Goal: Check status: Check status

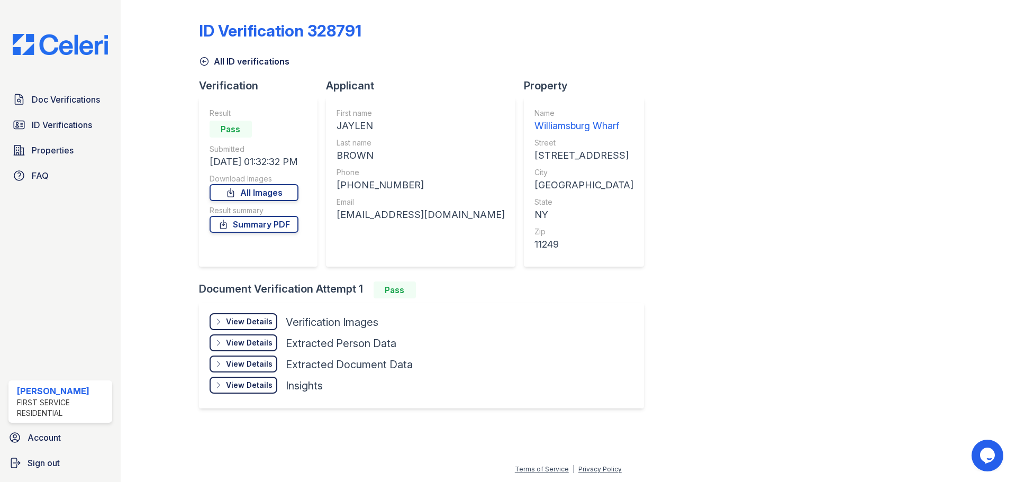
click at [54, 85] on div "Doc Verifications ID Verifications Properties FAQ Ruth Planitzer First Service …" at bounding box center [60, 241] width 121 height 482
click at [61, 97] on span "Doc Verifications" at bounding box center [66, 99] width 68 height 13
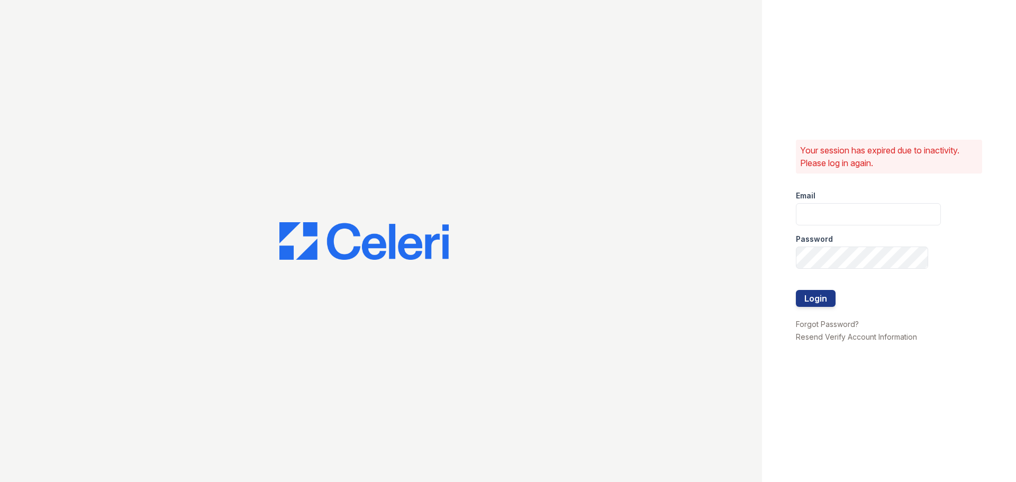
type input "ruth.planitzer@corcoran.com"
drag, startPoint x: 801, startPoint y: 295, endPoint x: 673, endPoint y: 221, distance: 147.6
click at [800, 295] on button "Login" at bounding box center [815, 298] width 40 height 17
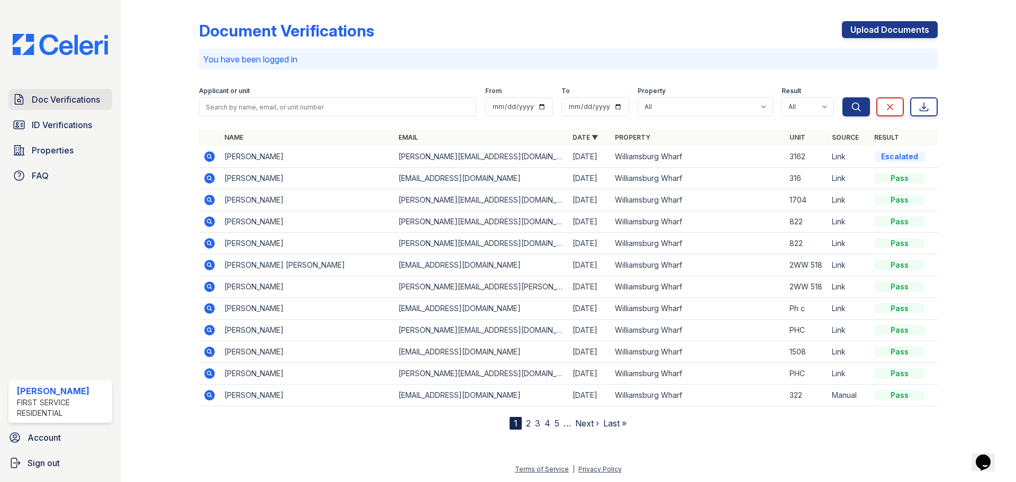
click at [87, 98] on span "Doc Verifications" at bounding box center [66, 99] width 68 height 13
